Goal: Information Seeking & Learning: Understand process/instructions

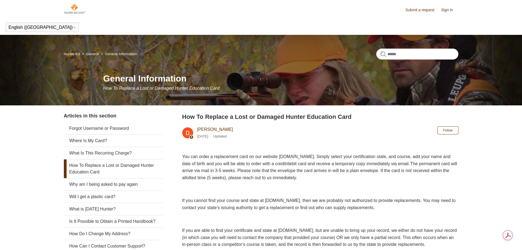
scroll to position [29, 0]
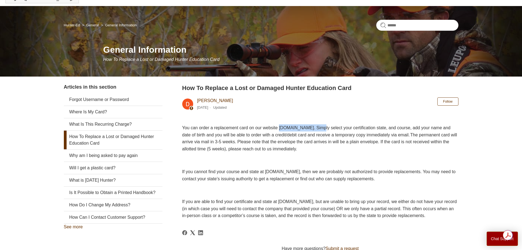
drag, startPoint x: 340, startPoint y: 128, endPoint x: 292, endPoint y: 128, distance: 48.0
click at [292, 128] on span "You can order a replacement card on our website www.ILostMyCard.com. Simply sel…" at bounding box center [319, 138] width 275 height 26
copy span "www.ILostMyCard.com"
click at [113, 167] on link "Will I get a plastic card?" at bounding box center [113, 168] width 99 height 12
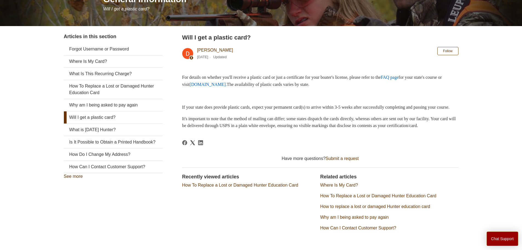
scroll to position [82, 0]
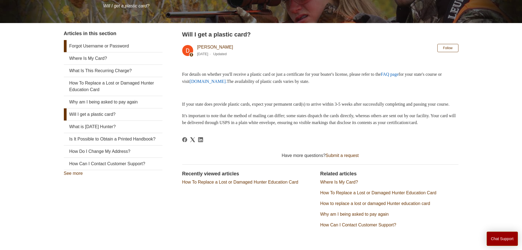
click at [107, 47] on link "Forgot Username or Password" at bounding box center [113, 46] width 99 height 12
